Goal: Find specific page/section: Find specific page/section

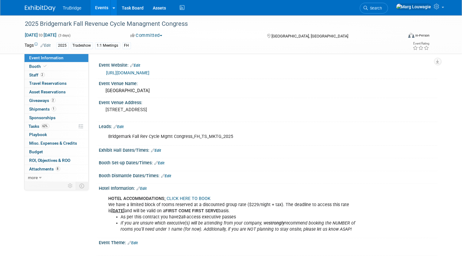
click at [105, 8] on link "Events" at bounding box center [101, 7] width 22 height 15
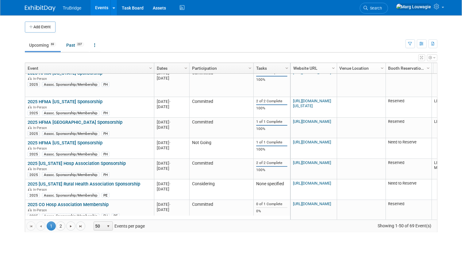
scroll to position [134, 0]
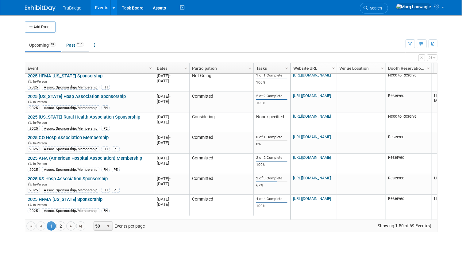
click at [73, 46] on link "Past 237" at bounding box center [75, 45] width 27 height 12
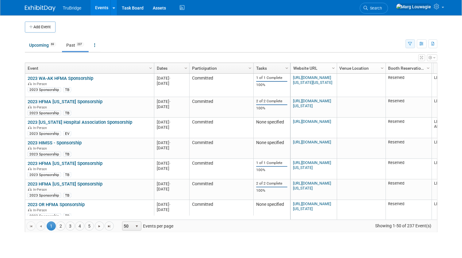
click at [410, 44] on icon "button" at bounding box center [410, 44] width 4 height 4
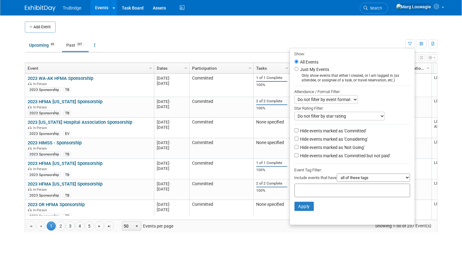
click at [330, 191] on input "text" at bounding box center [321, 189] width 49 height 6
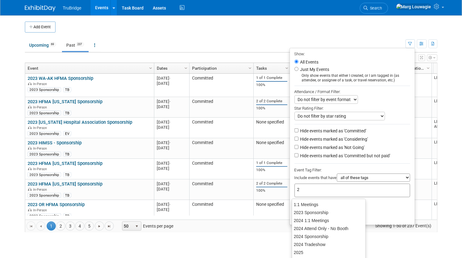
type input "20"
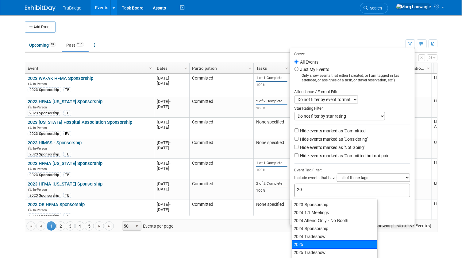
click at [315, 242] on div "2025" at bounding box center [335, 244] width 86 height 9
type input "2025"
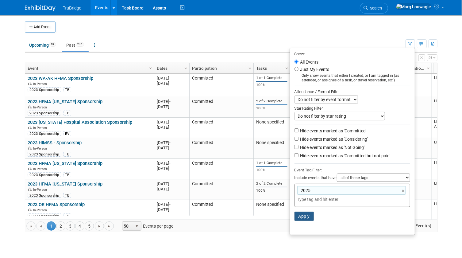
click at [302, 215] on button "Apply" at bounding box center [304, 215] width 20 height 9
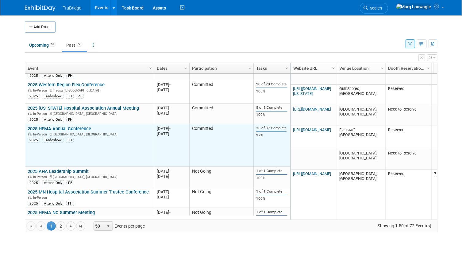
scroll to position [1150, 0]
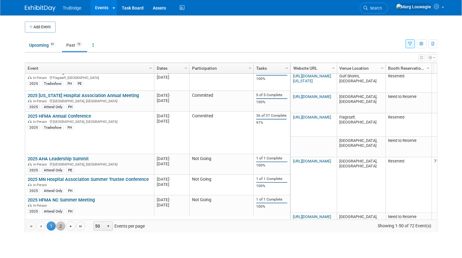
click at [60, 224] on link "2" at bounding box center [60, 225] width 9 height 9
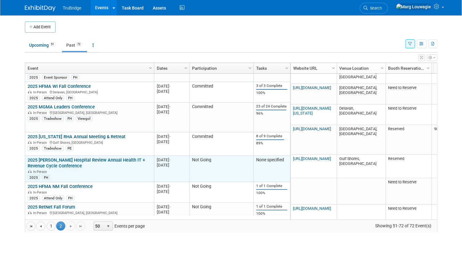
scroll to position [470, 0]
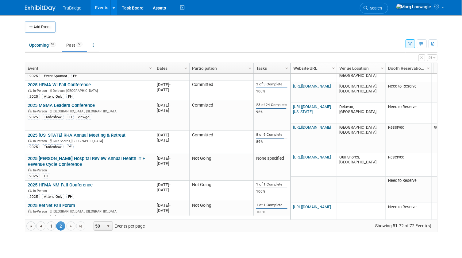
click at [408, 41] on button "button" at bounding box center [410, 43] width 10 height 9
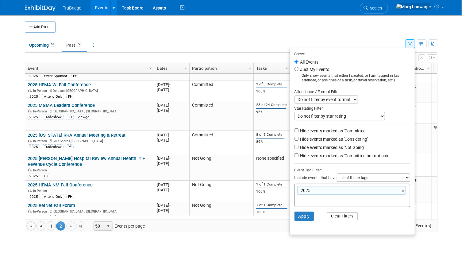
click at [342, 215] on button "Clear Filters" at bounding box center [342, 216] width 31 height 8
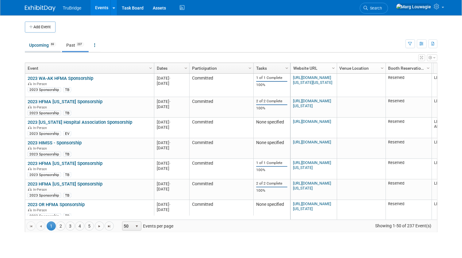
click at [32, 47] on link "Upcoming 69" at bounding box center [43, 45] width 36 height 12
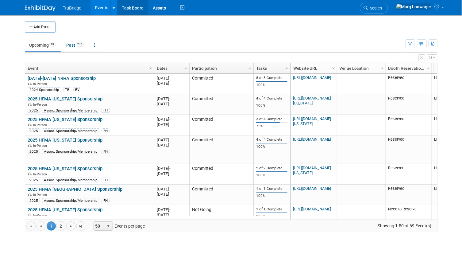
click at [127, 7] on link "Task Board" at bounding box center [132, 7] width 31 height 15
